Goal: Task Accomplishment & Management: Complete application form

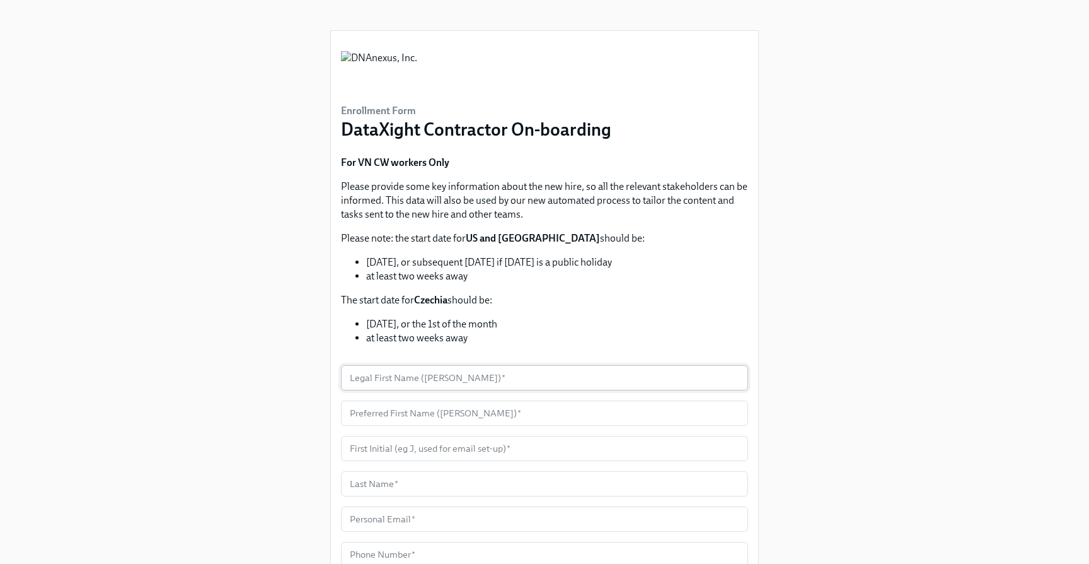
click at [482, 379] on input "text" at bounding box center [544, 377] width 407 height 25
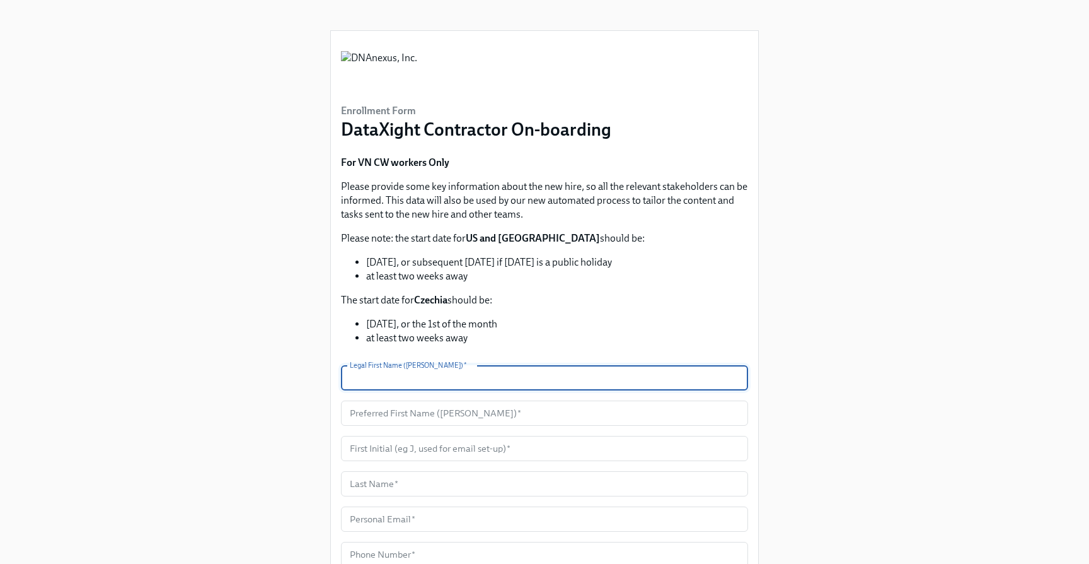
paste input "[PERSON_NAME]"
type input "[PERSON_NAME]"
click at [432, 413] on input "text" at bounding box center [544, 412] width 407 height 25
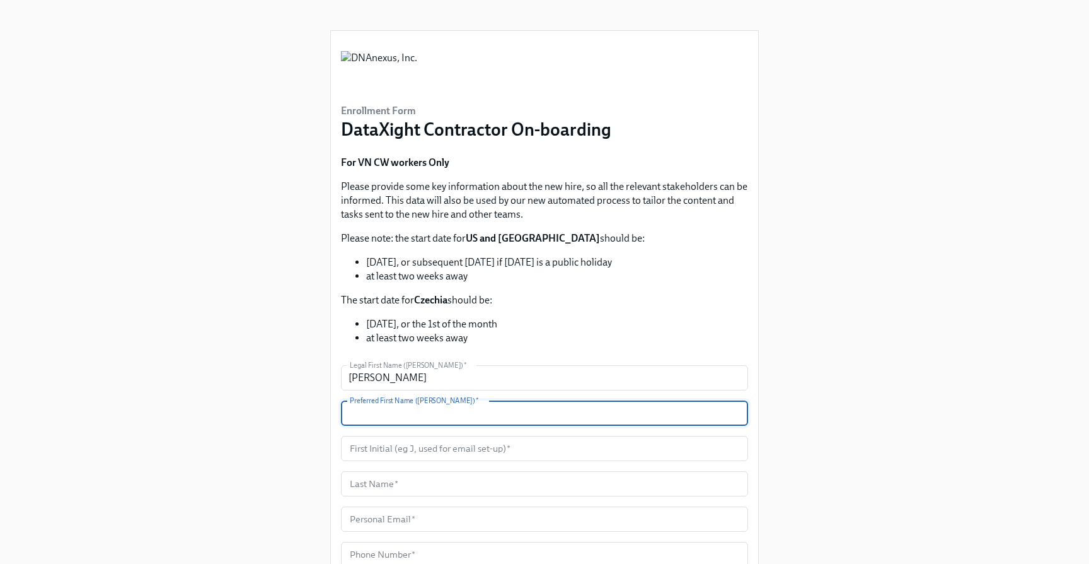
paste input "[PERSON_NAME]"
type input "[PERSON_NAME]"
click at [403, 447] on input "text" at bounding box center [544, 448] width 407 height 25
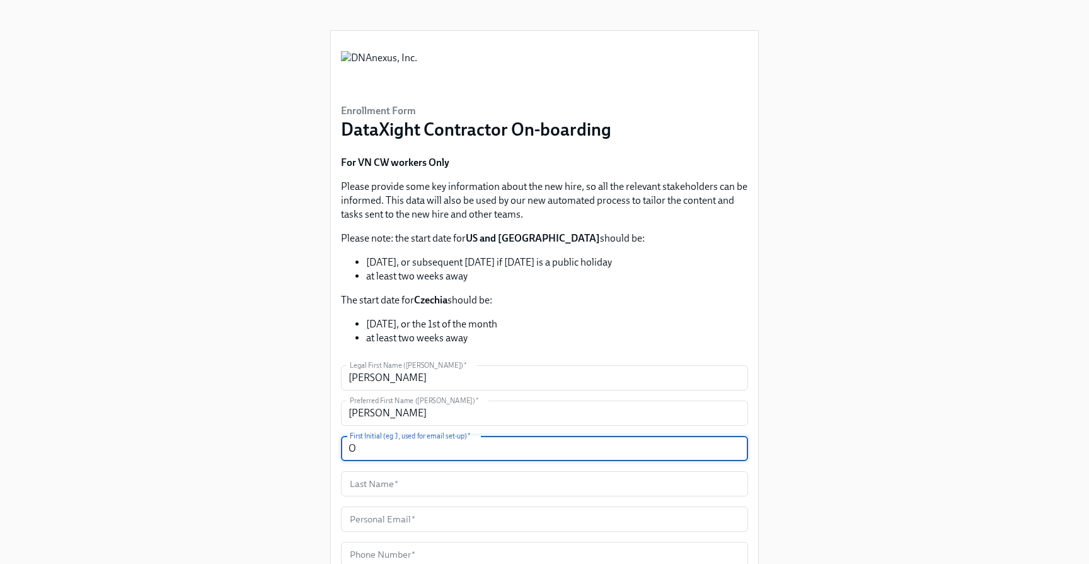
type input "O"
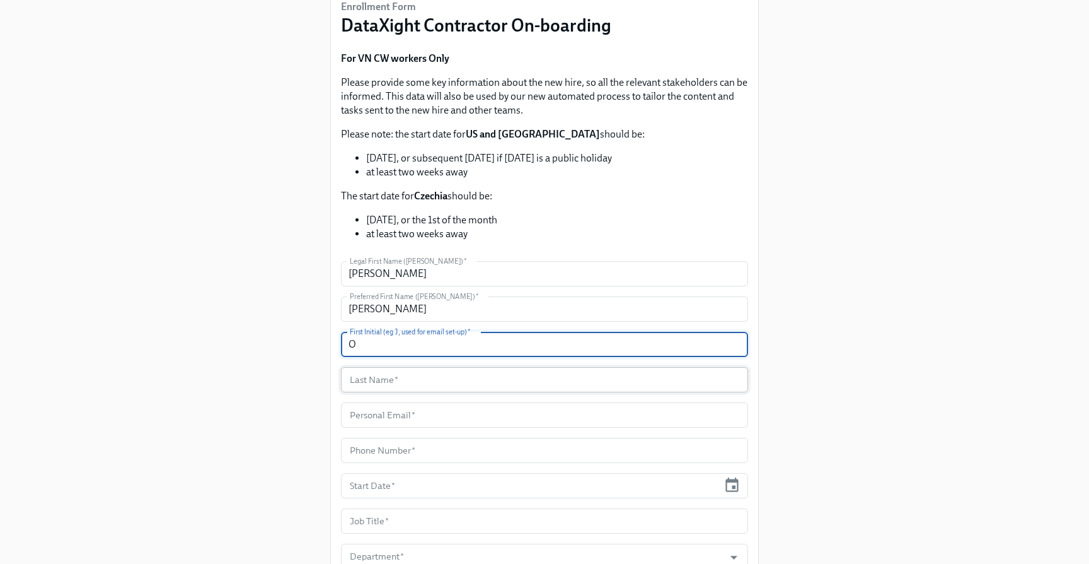
scroll to position [113, 0]
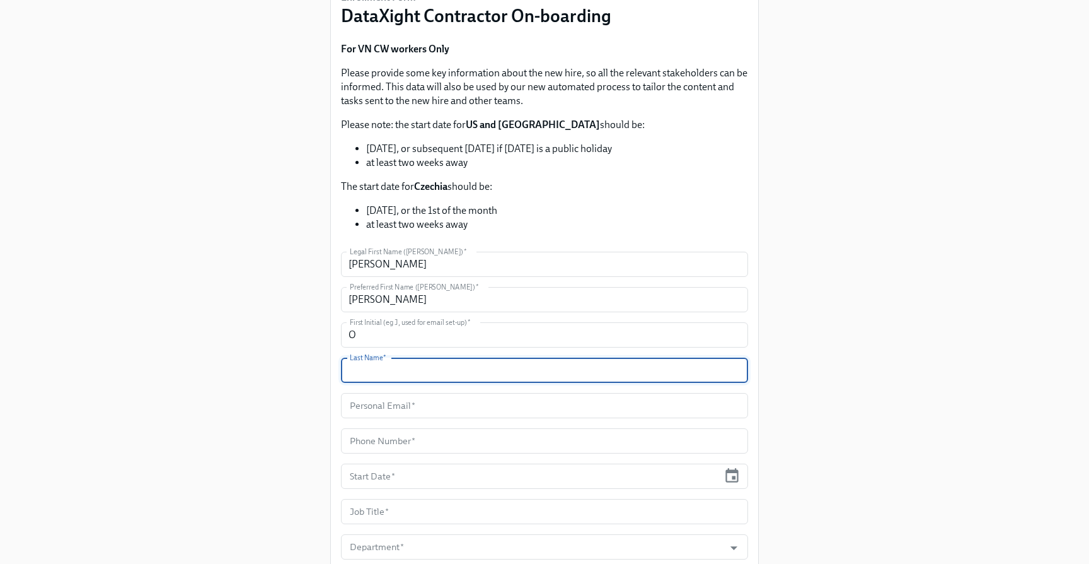
click at [427, 375] on input "text" at bounding box center [544, 369] width 407 height 25
paste input "[PERSON_NAME]"
type input "[PERSON_NAME]"
click at [409, 407] on input "text" at bounding box center [544, 405] width 407 height 25
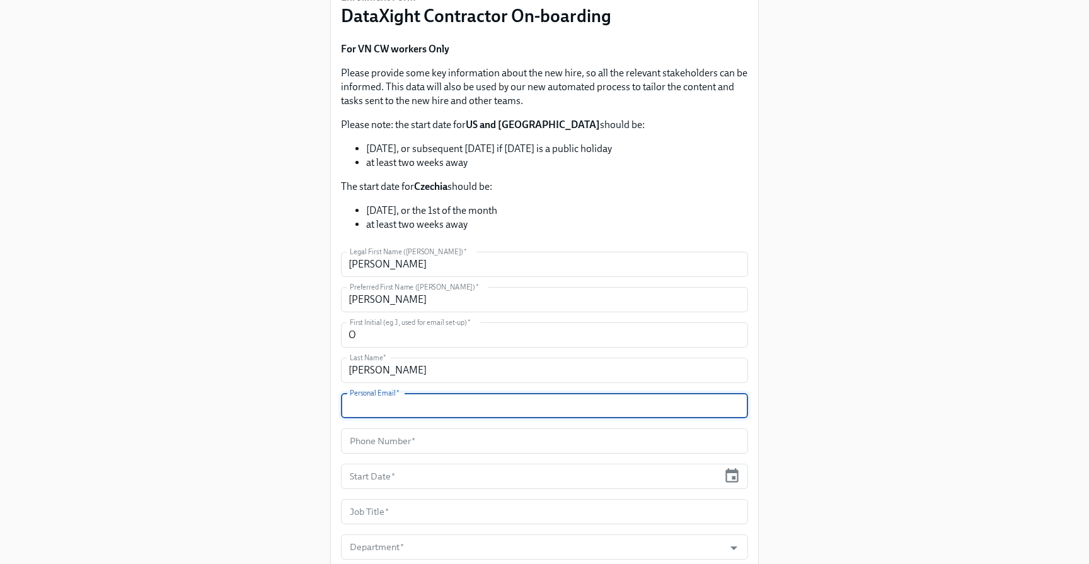
paste input "[PERSON_NAME][EMAIL_ADDRESS][DOMAIN_NAME]"
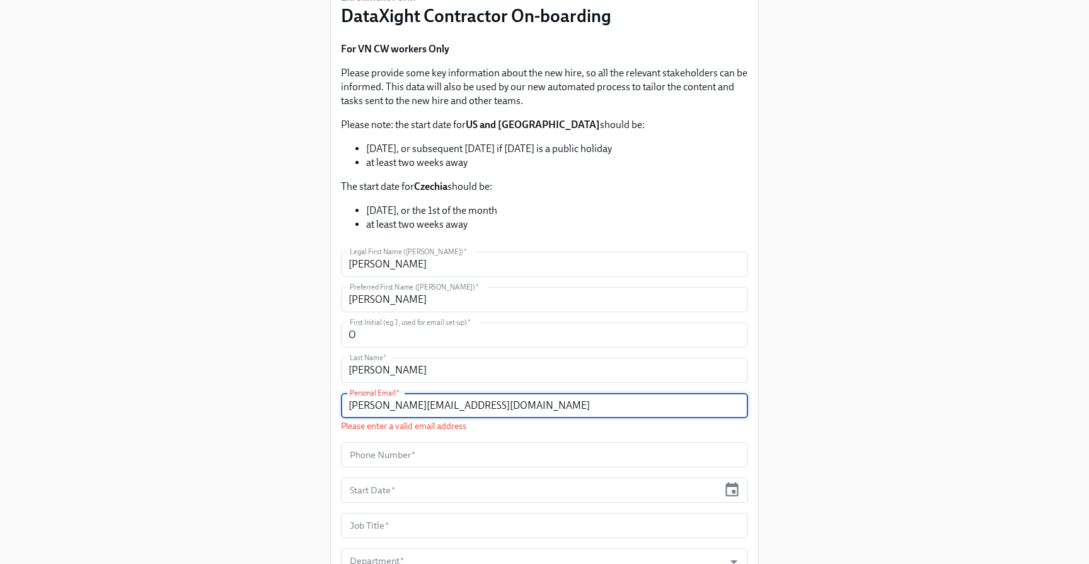
click at [346, 405] on input "[PERSON_NAME][EMAIL_ADDRESS][DOMAIN_NAME]" at bounding box center [544, 405] width 407 height 25
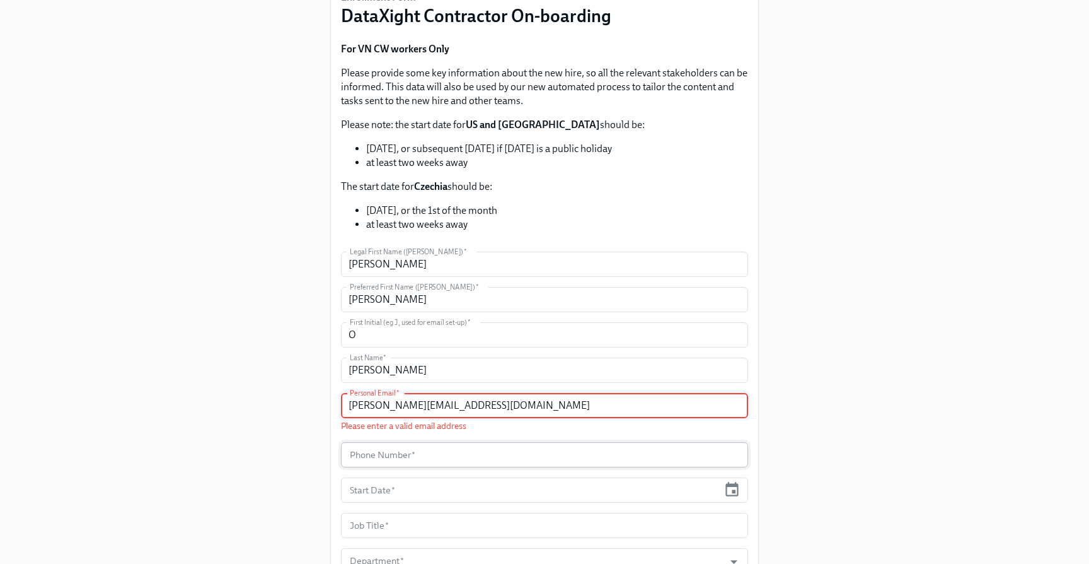
click at [493, 454] on input "text" at bounding box center [544, 454] width 407 height 25
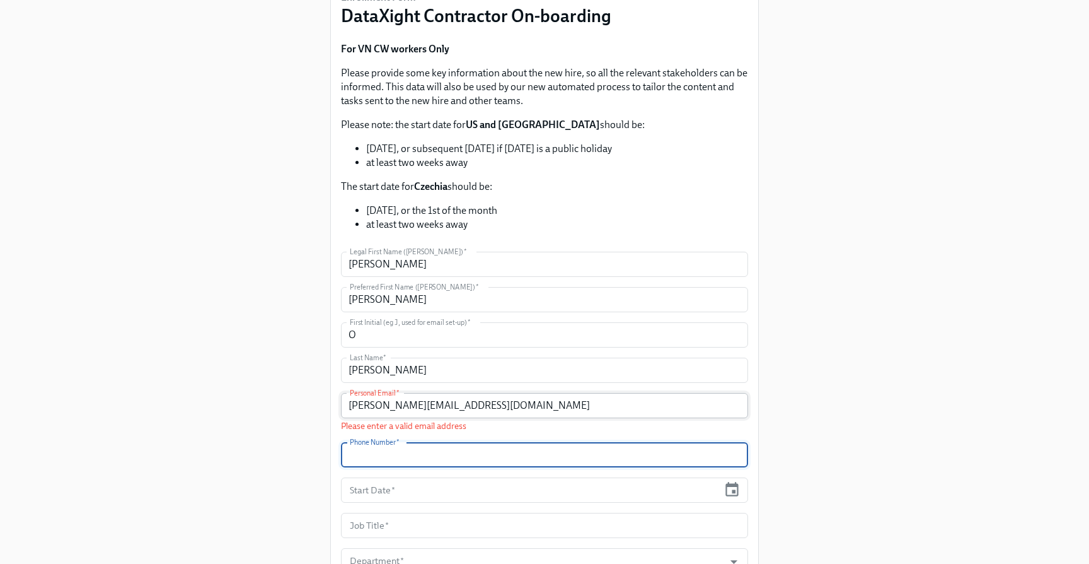
click at [470, 405] on input "[PERSON_NAME][EMAIL_ADDRESS][DOMAIN_NAME]" at bounding box center [544, 405] width 407 height 25
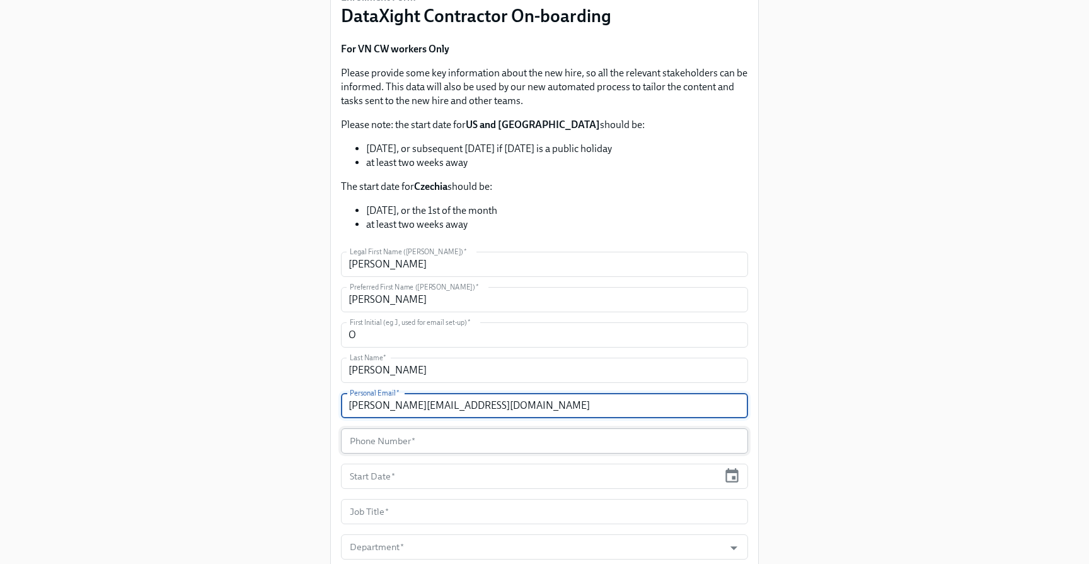
type input "[PERSON_NAME][EMAIL_ADDRESS][DOMAIN_NAME]"
click at [421, 439] on input "text" at bounding box center [544, 440] width 407 height 25
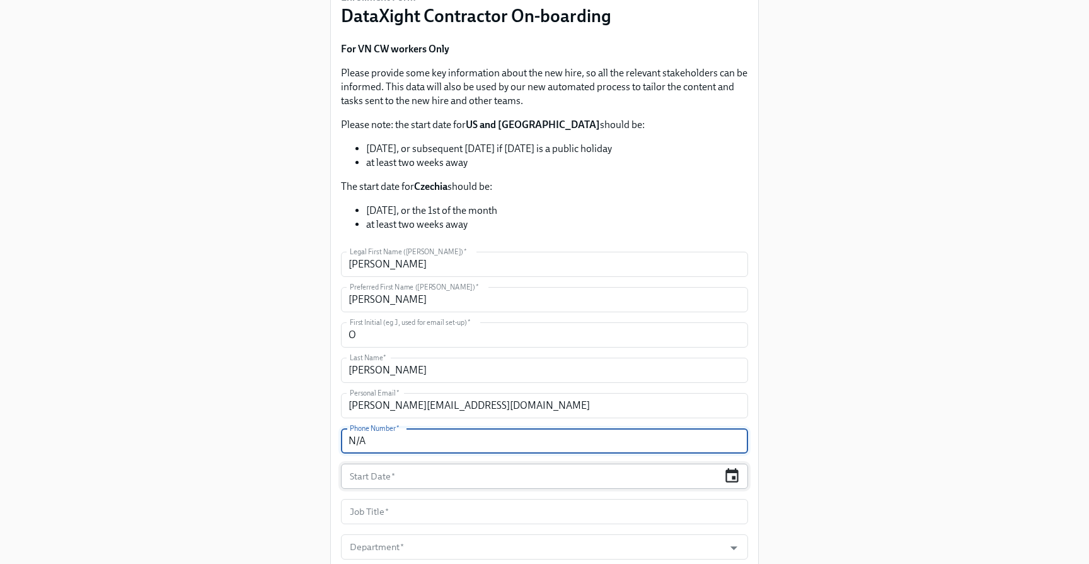
type input "N/A"
click at [731, 474] on icon "button" at bounding box center [732, 475] width 17 height 17
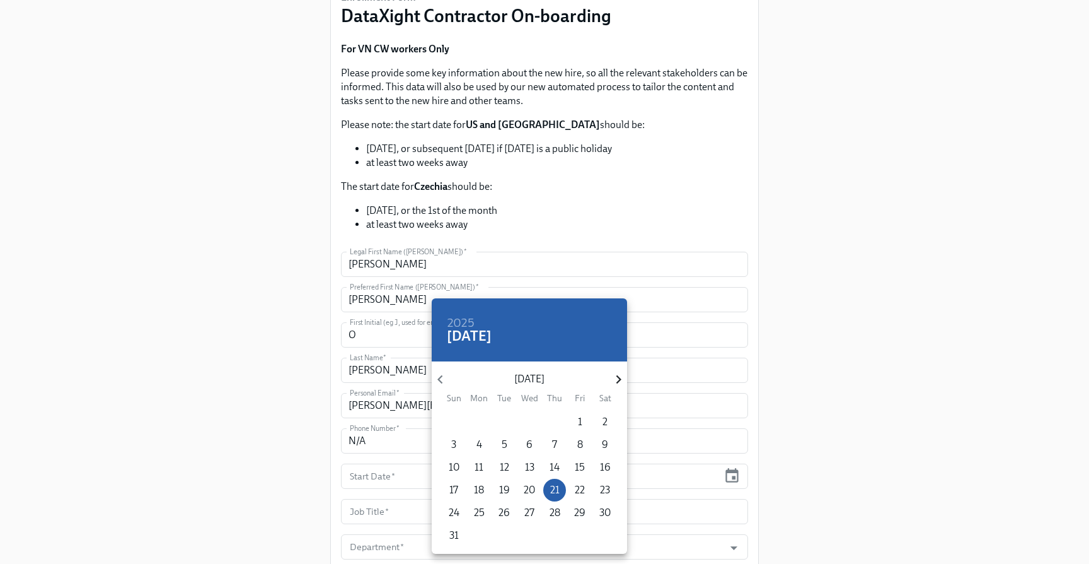
click at [617, 374] on icon "button" at bounding box center [618, 379] width 17 height 17
click at [478, 443] on p "8" at bounding box center [480, 445] width 6 height 14
type input "[DATE]"
click at [692, 270] on div at bounding box center [544, 282] width 1089 height 564
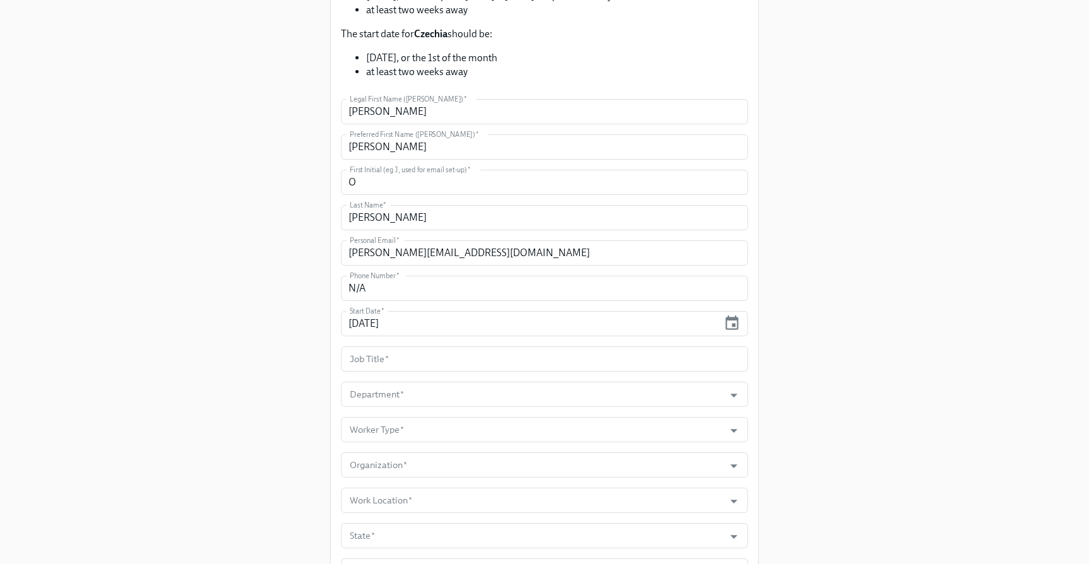
scroll to position [282, 0]
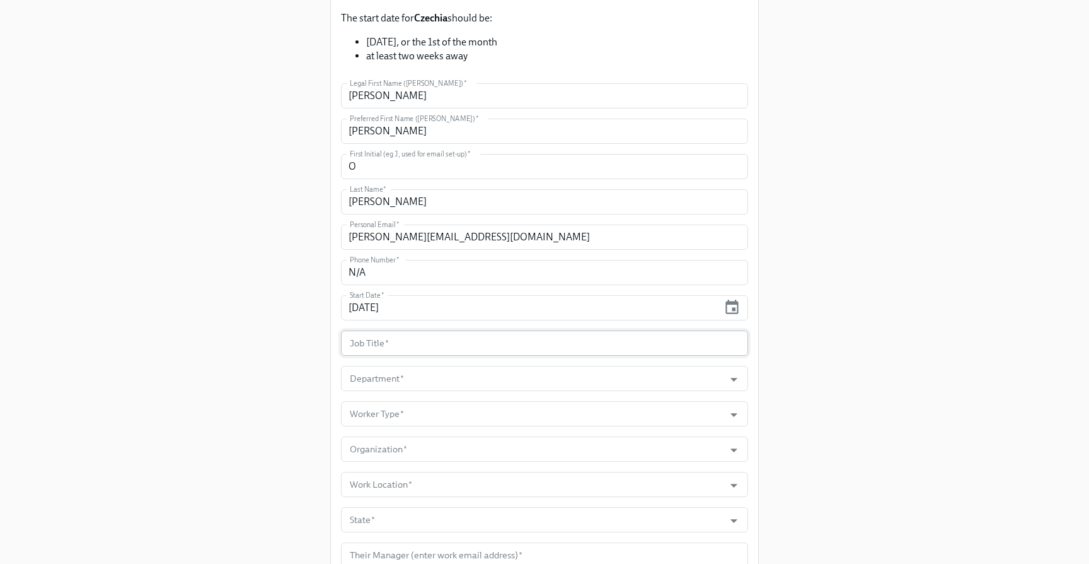
click at [443, 343] on input "text" at bounding box center [544, 342] width 407 height 25
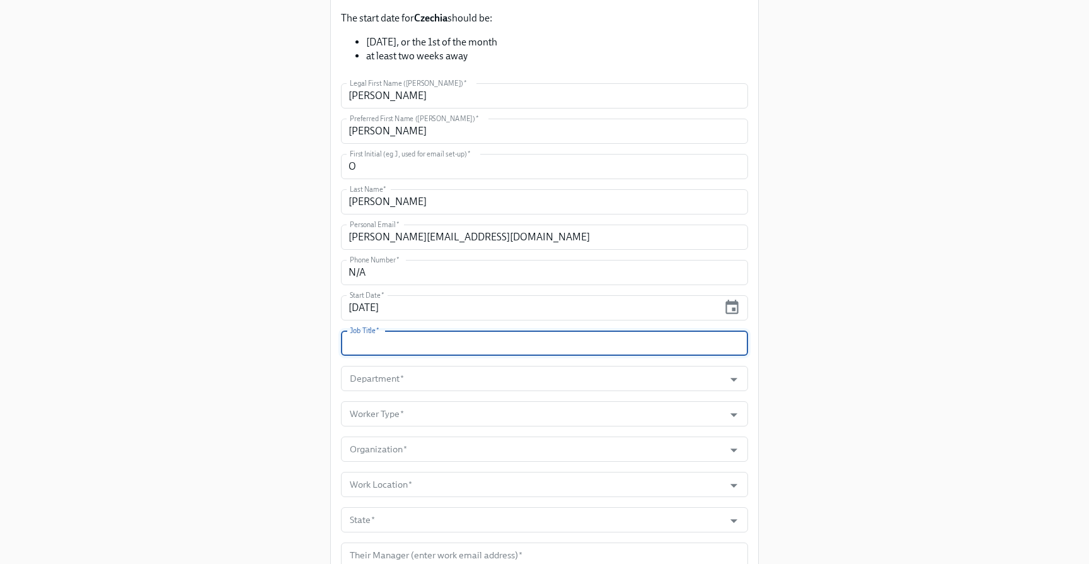
paste input "Bioinformatics Engineer"
type input "Bioinformatics Engineer"
click at [443, 377] on input "Department   *" at bounding box center [532, 378] width 371 height 25
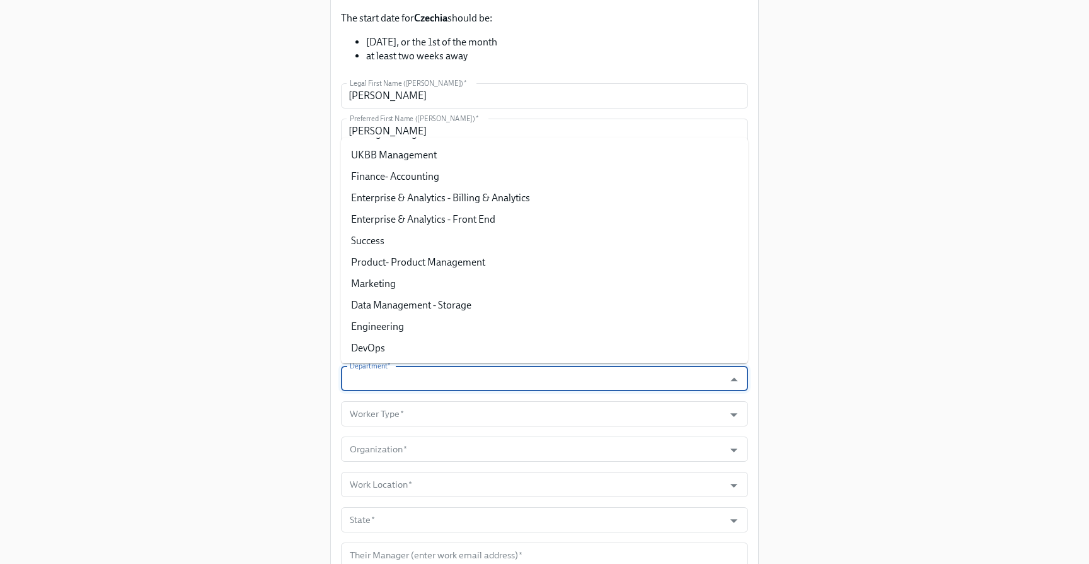
scroll to position [0, 0]
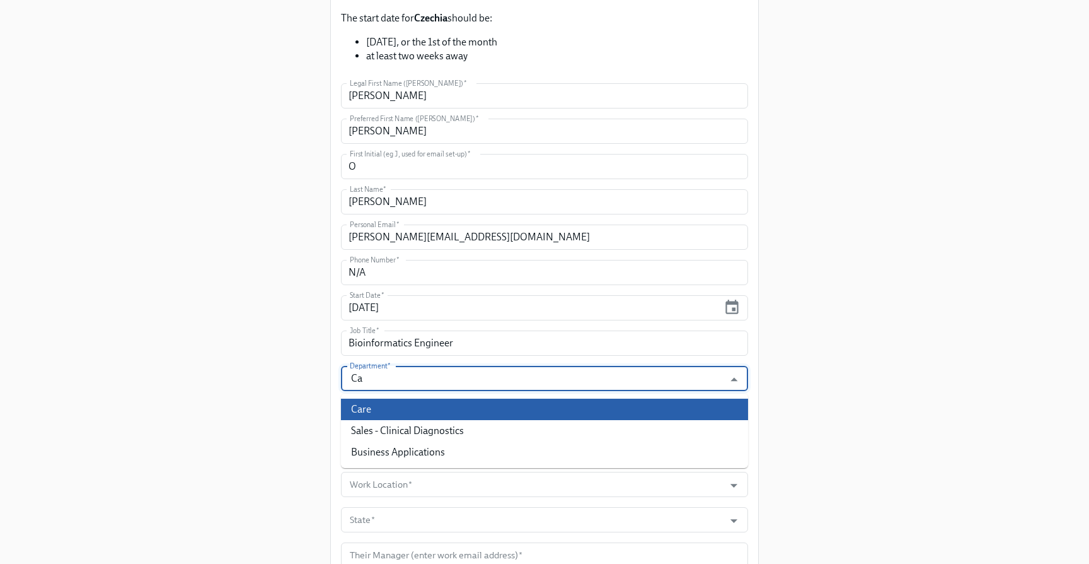
click at [360, 402] on li "Care" at bounding box center [544, 408] width 407 height 21
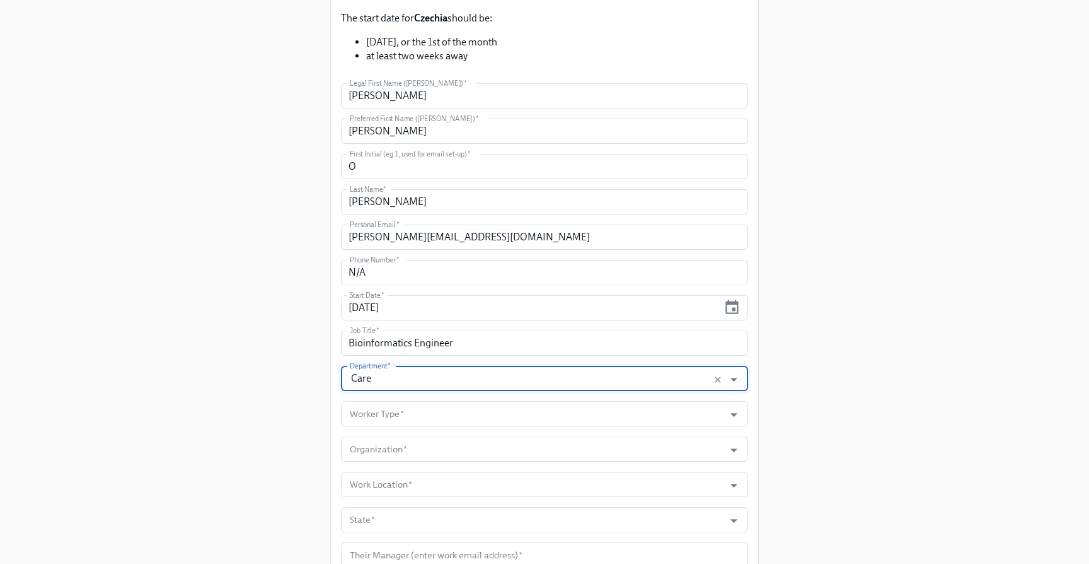
type input "Care"
click at [451, 411] on input "Worker Type   *" at bounding box center [532, 413] width 371 height 25
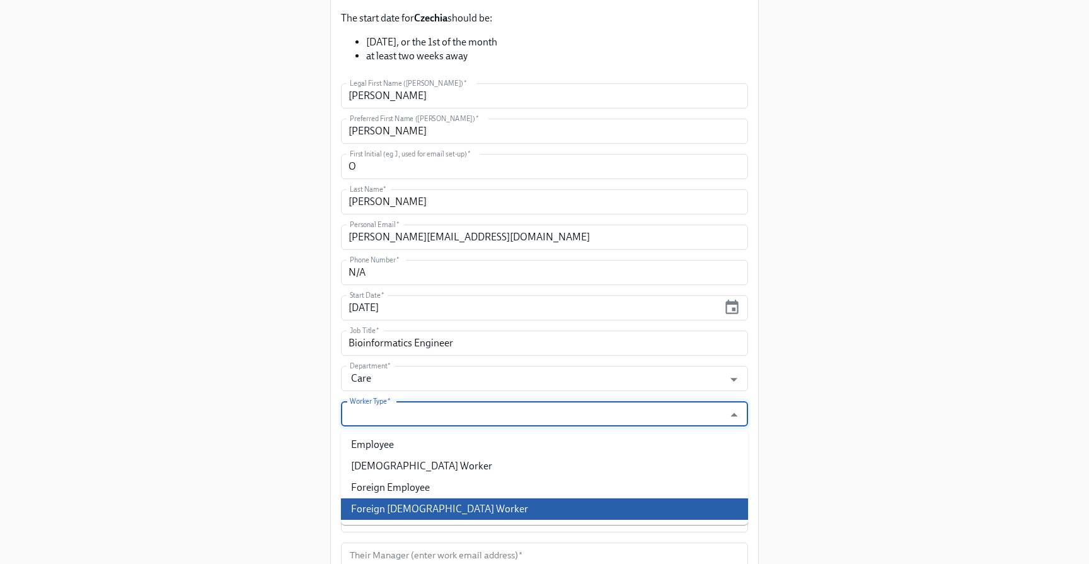
click at [434, 501] on li "Foreign [DEMOGRAPHIC_DATA] Worker" at bounding box center [544, 508] width 407 height 21
type input "Foreign [DEMOGRAPHIC_DATA] Worker"
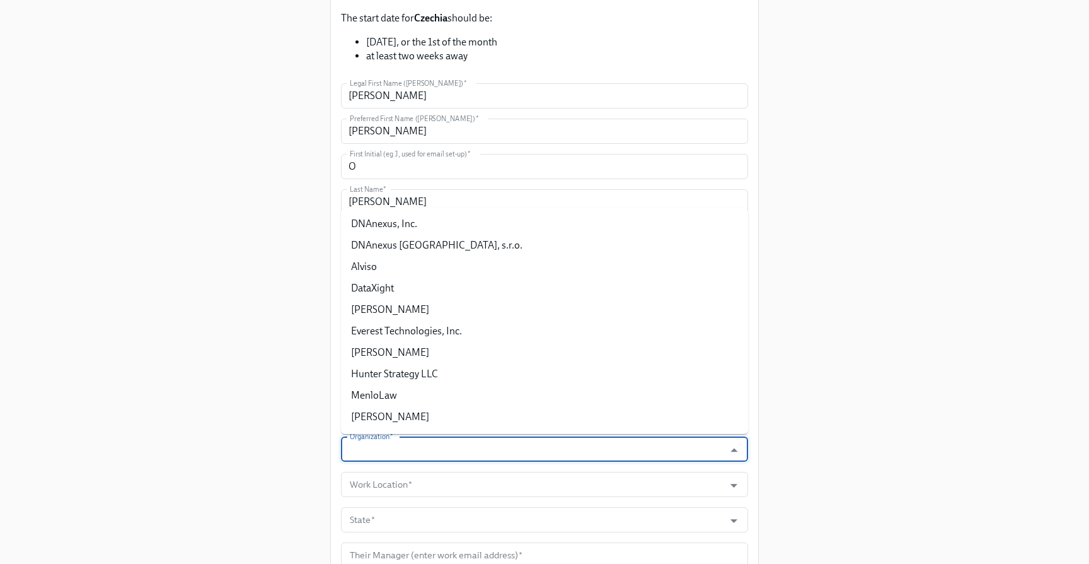
click at [456, 450] on input "Organization   *" at bounding box center [532, 448] width 371 height 25
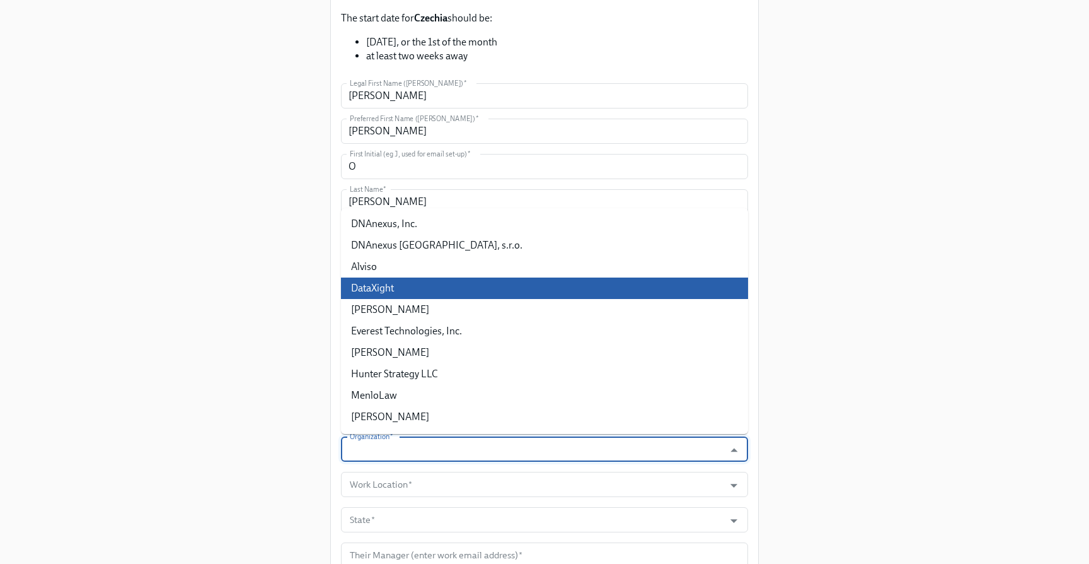
click at [366, 295] on li "DataXight" at bounding box center [544, 287] width 407 height 21
type input "DataXight"
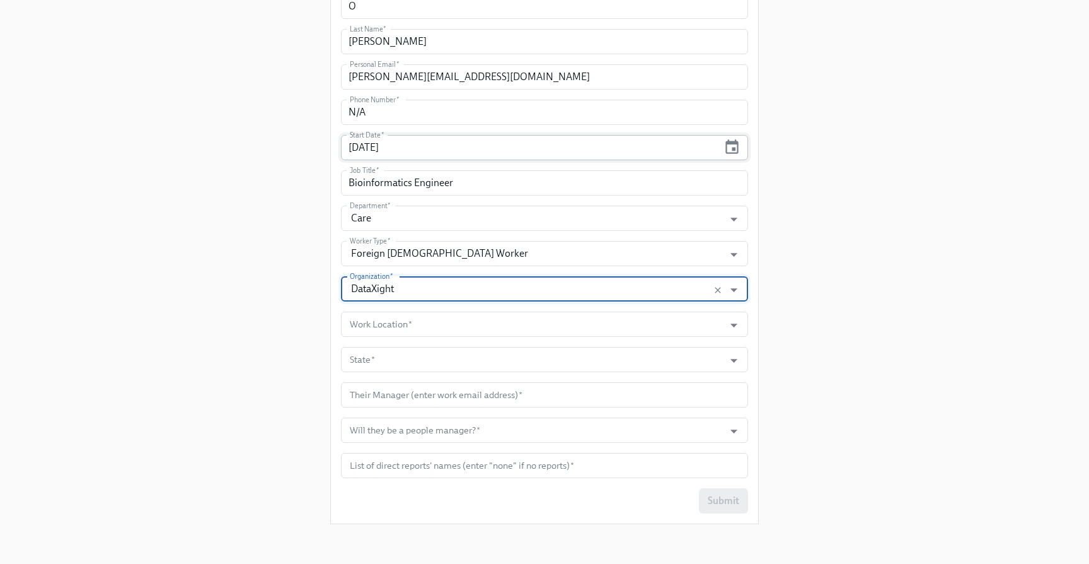
scroll to position [443, 0]
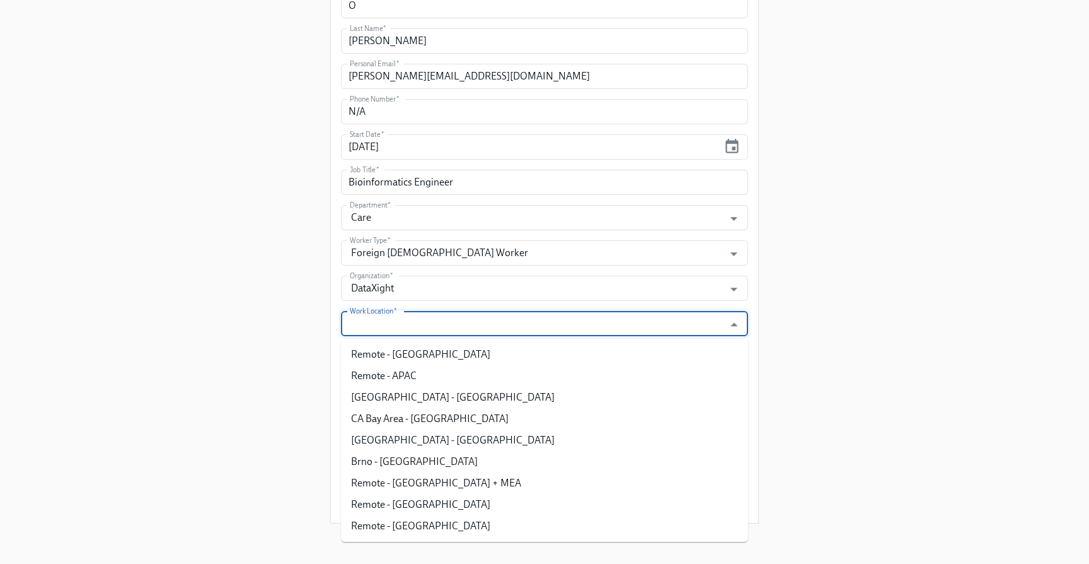
click at [435, 330] on input "Work Location   *" at bounding box center [532, 323] width 371 height 25
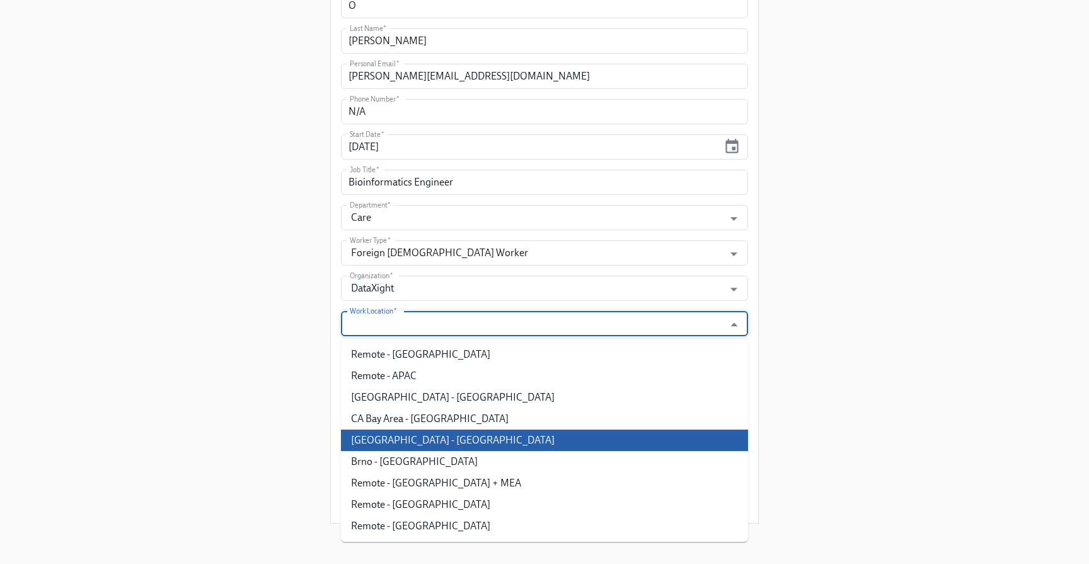
click at [434, 436] on li "[GEOGRAPHIC_DATA] - [GEOGRAPHIC_DATA]" at bounding box center [544, 439] width 407 height 21
type input "[GEOGRAPHIC_DATA] - [GEOGRAPHIC_DATA]"
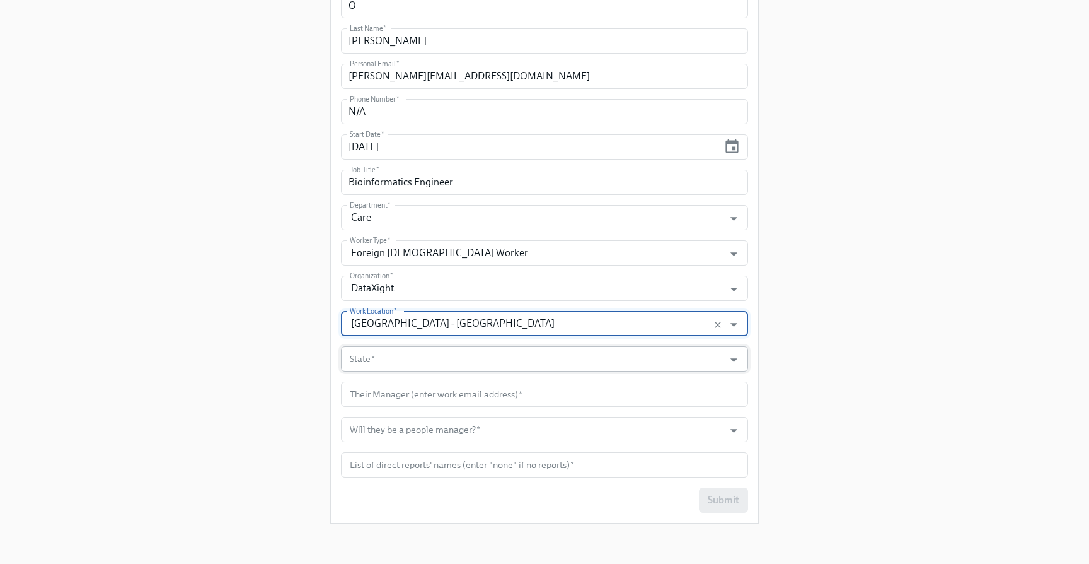
click at [453, 366] on input "State   *" at bounding box center [532, 358] width 371 height 25
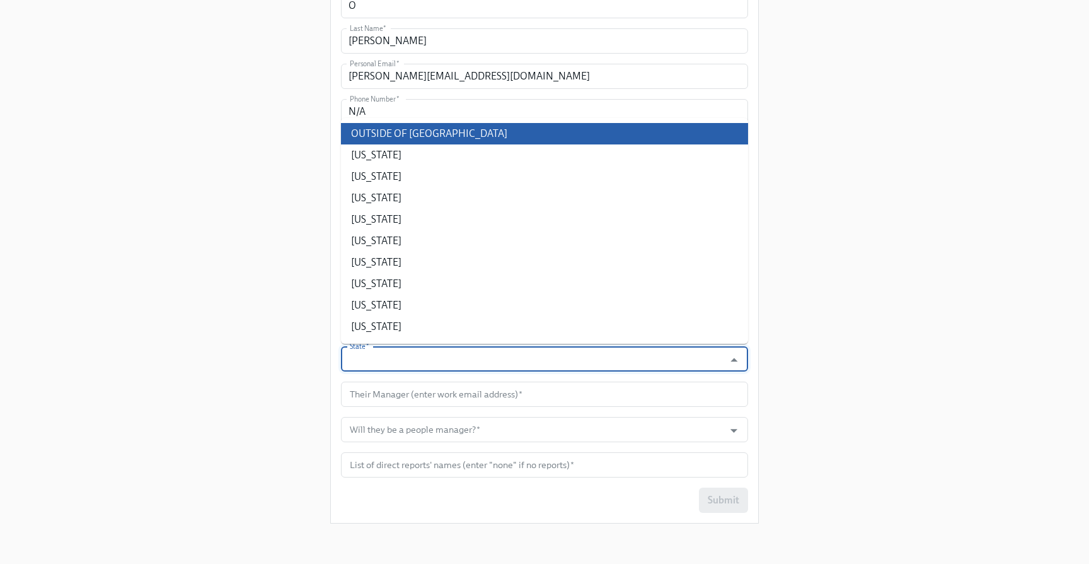
click at [395, 127] on li "OUTSIDE OF [GEOGRAPHIC_DATA]" at bounding box center [544, 133] width 407 height 21
type input "OUTSIDE OF [GEOGRAPHIC_DATA]"
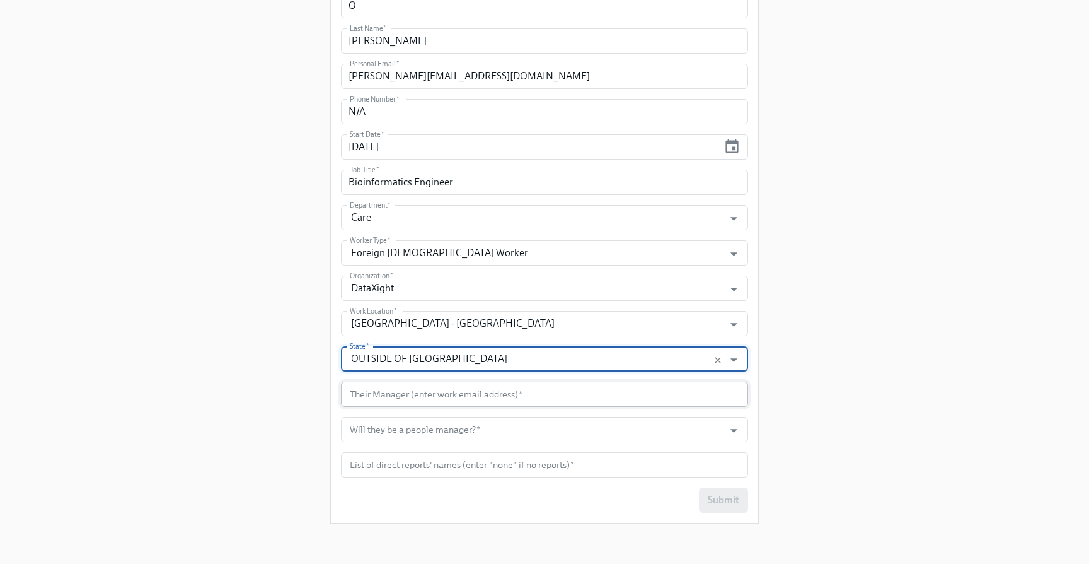
click at [411, 398] on input "text" at bounding box center [544, 393] width 407 height 25
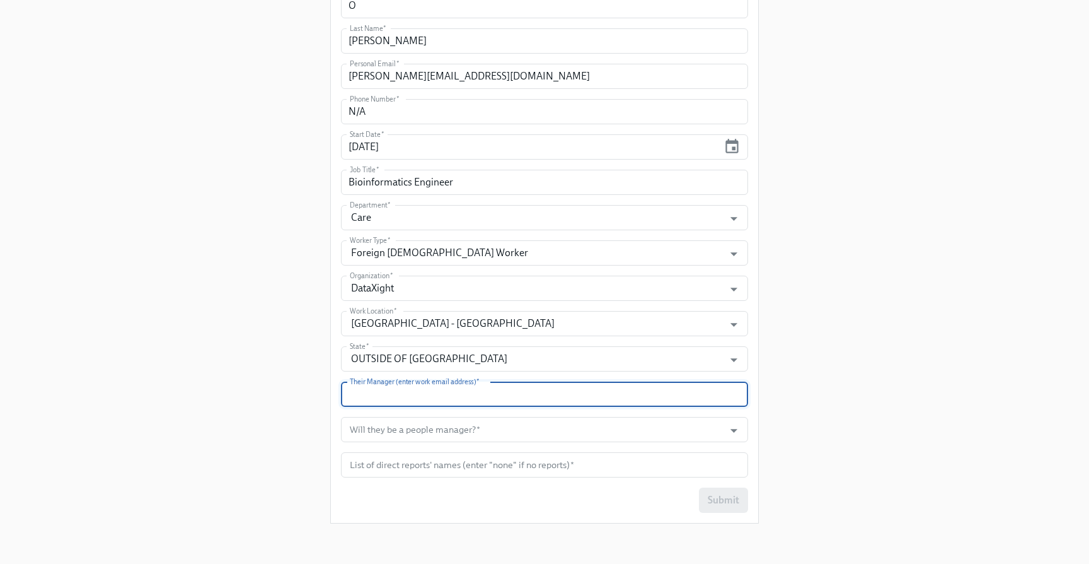
paste input "[EMAIL_ADDRESS][DOMAIN_NAME]"
type input "[EMAIL_ADDRESS][DOMAIN_NAME]"
click at [446, 427] on input "Will they be a people manager?   *" at bounding box center [532, 429] width 371 height 25
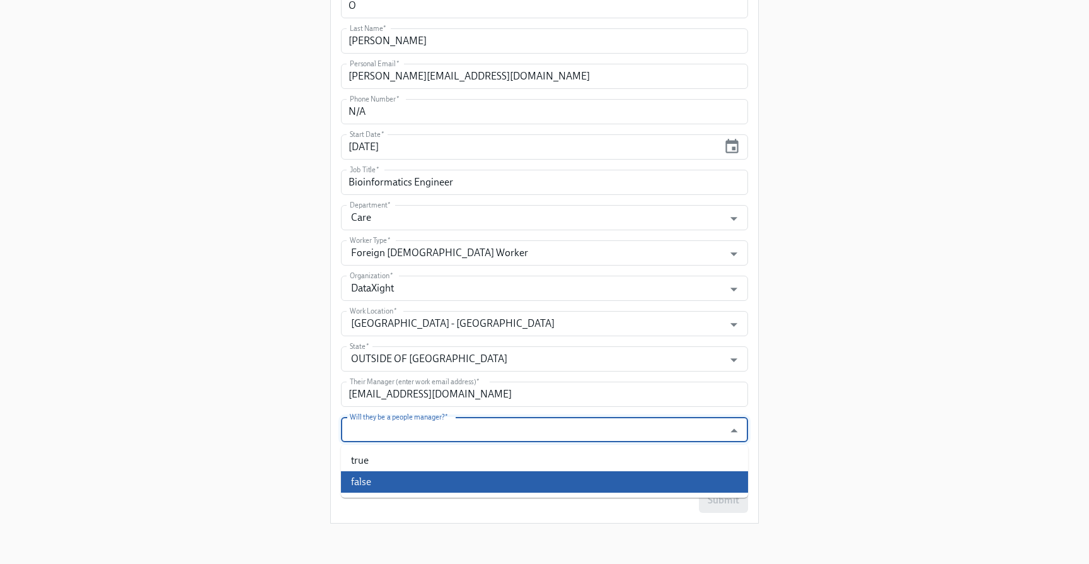
click at [417, 482] on li "false" at bounding box center [544, 481] width 407 height 21
type input "false"
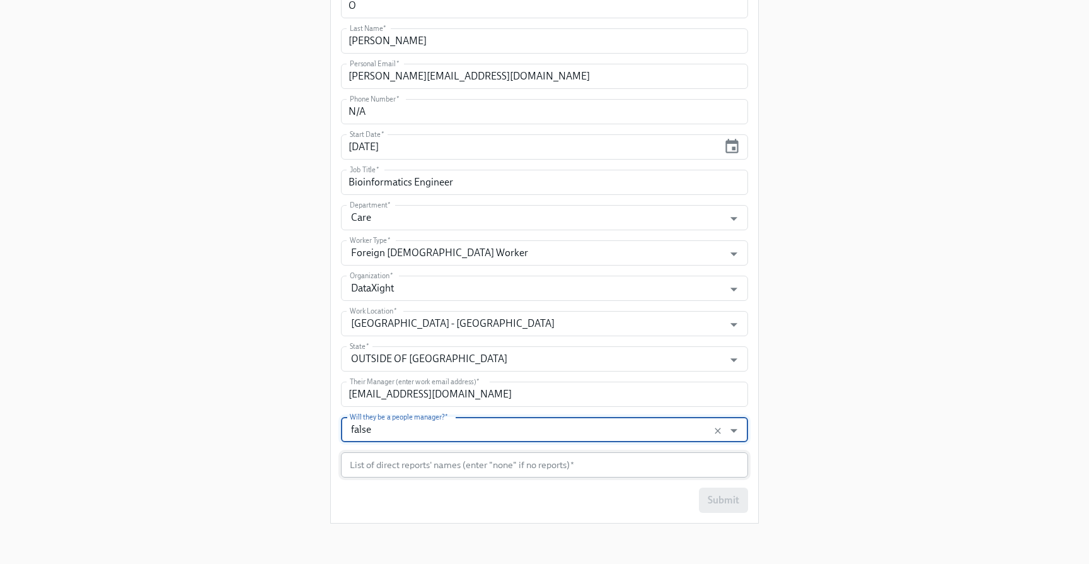
click at [424, 470] on input "text" at bounding box center [544, 464] width 407 height 25
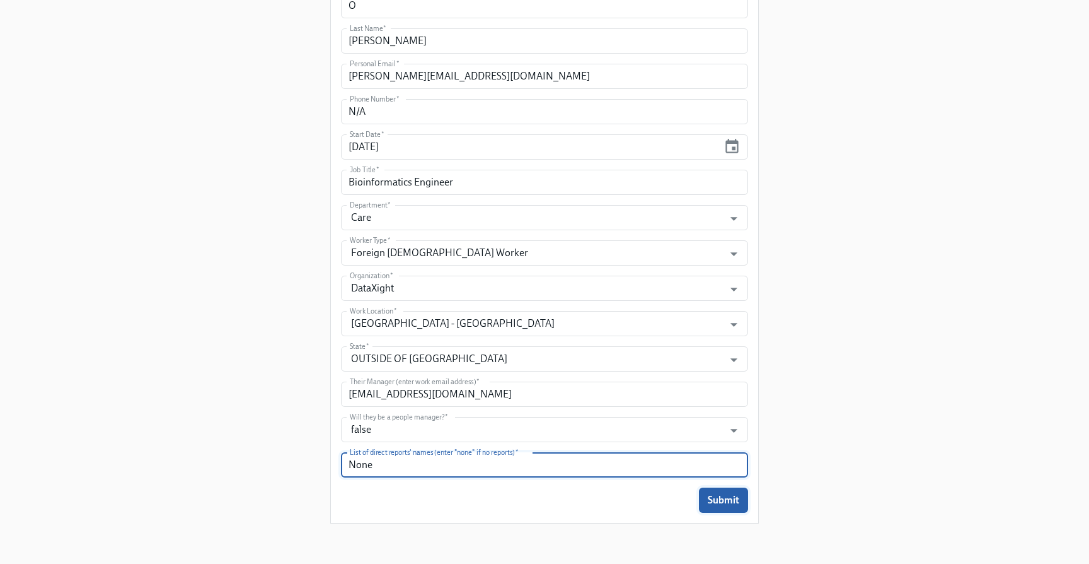
type input "None"
click at [725, 501] on span "Submit" at bounding box center [724, 500] width 32 height 13
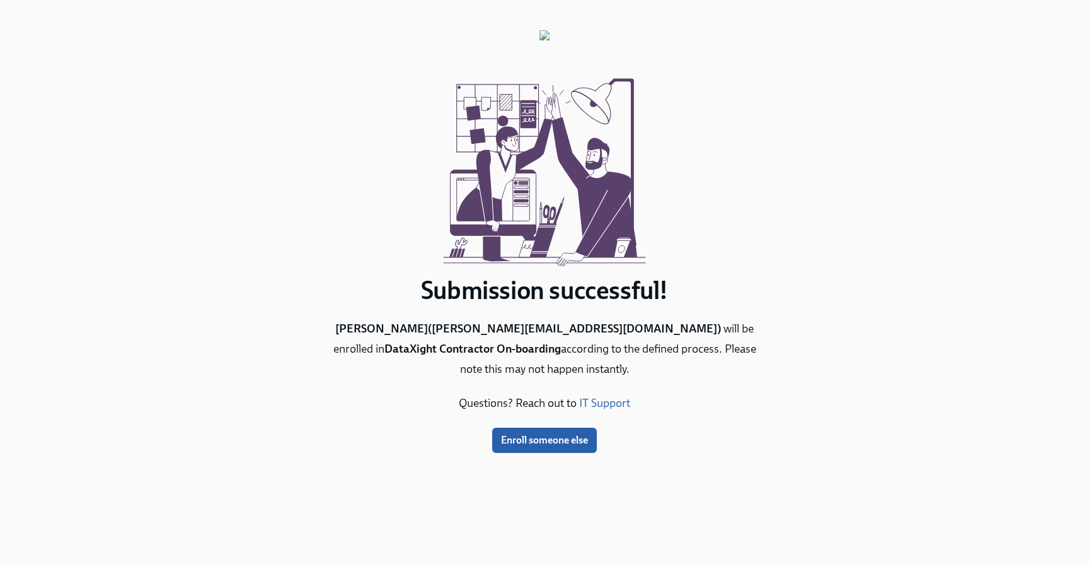
scroll to position [0, 0]
